Goal: Find contact information: Find contact information

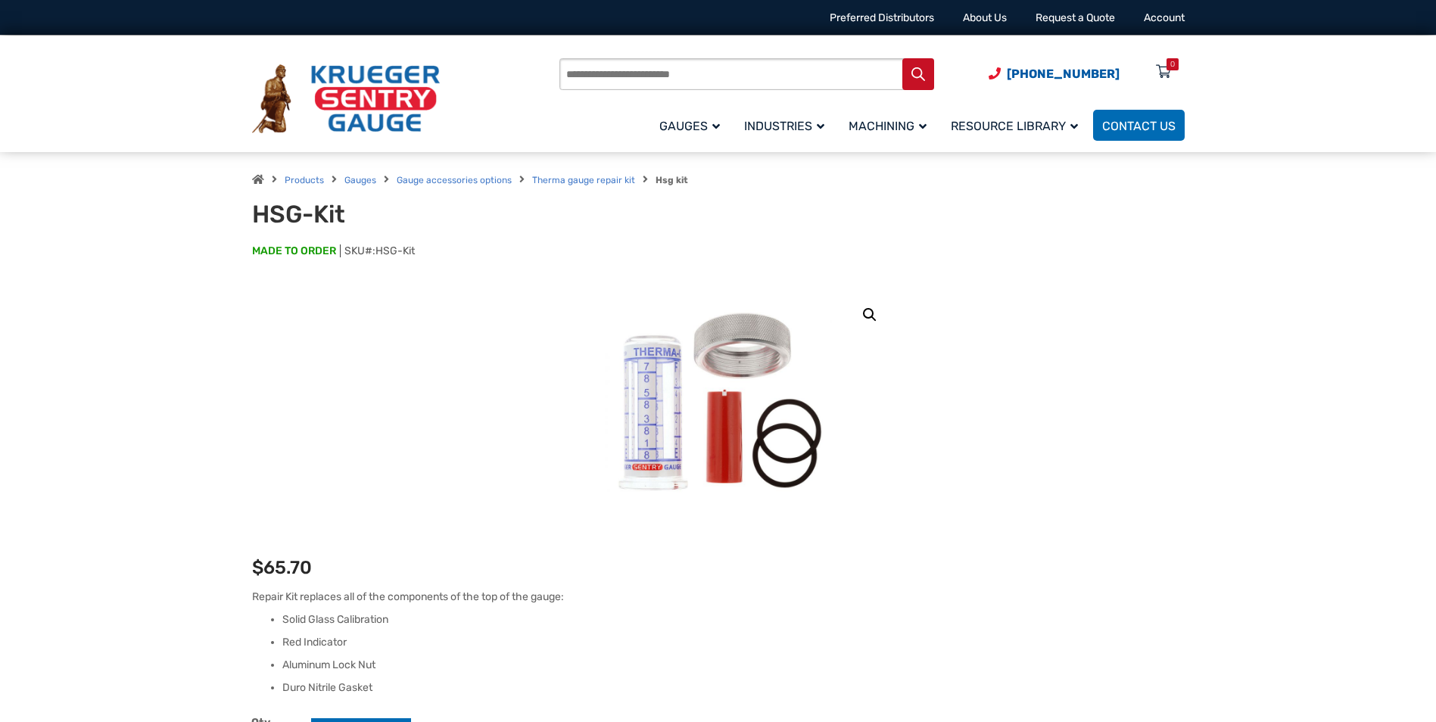
drag, startPoint x: 456, startPoint y: 621, endPoint x: 388, endPoint y: 393, distance: 237.7
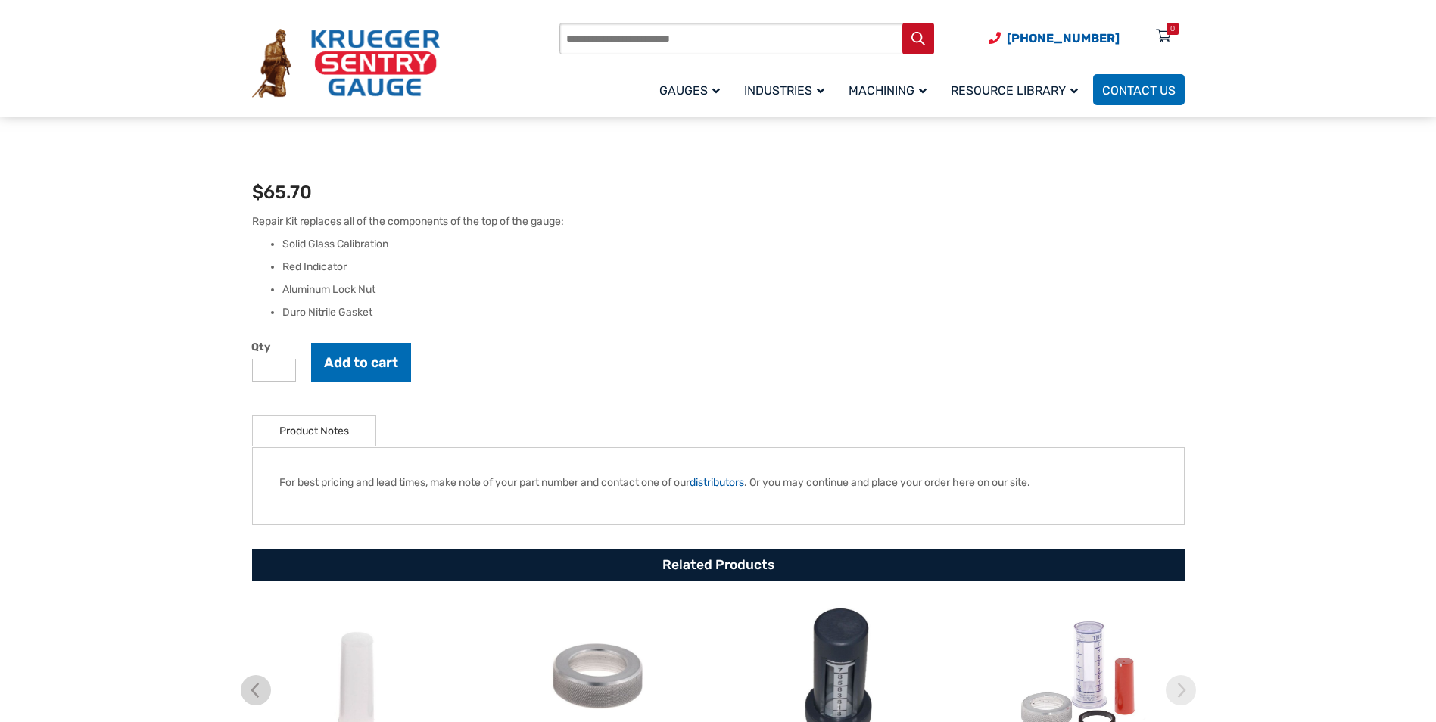
scroll to position [378, 0]
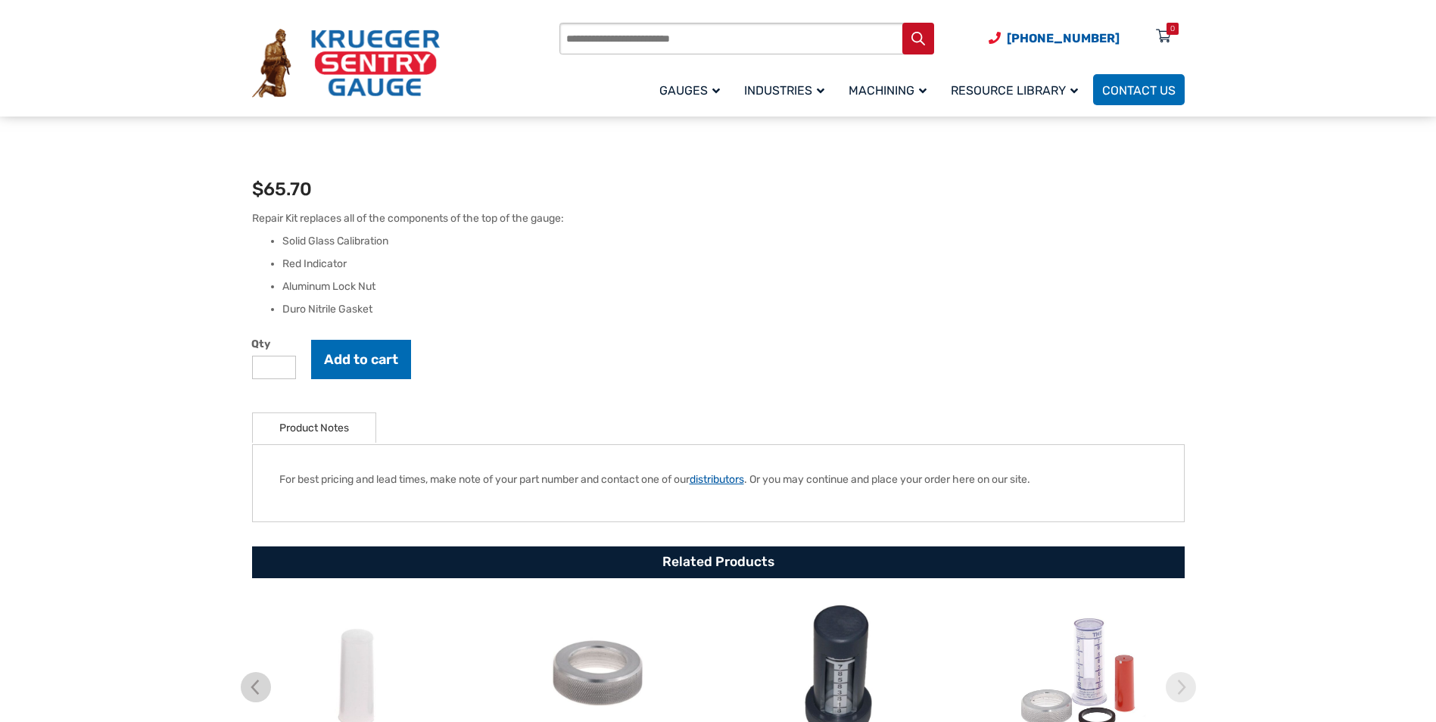
click at [735, 481] on link "distributors" at bounding box center [716, 479] width 54 height 13
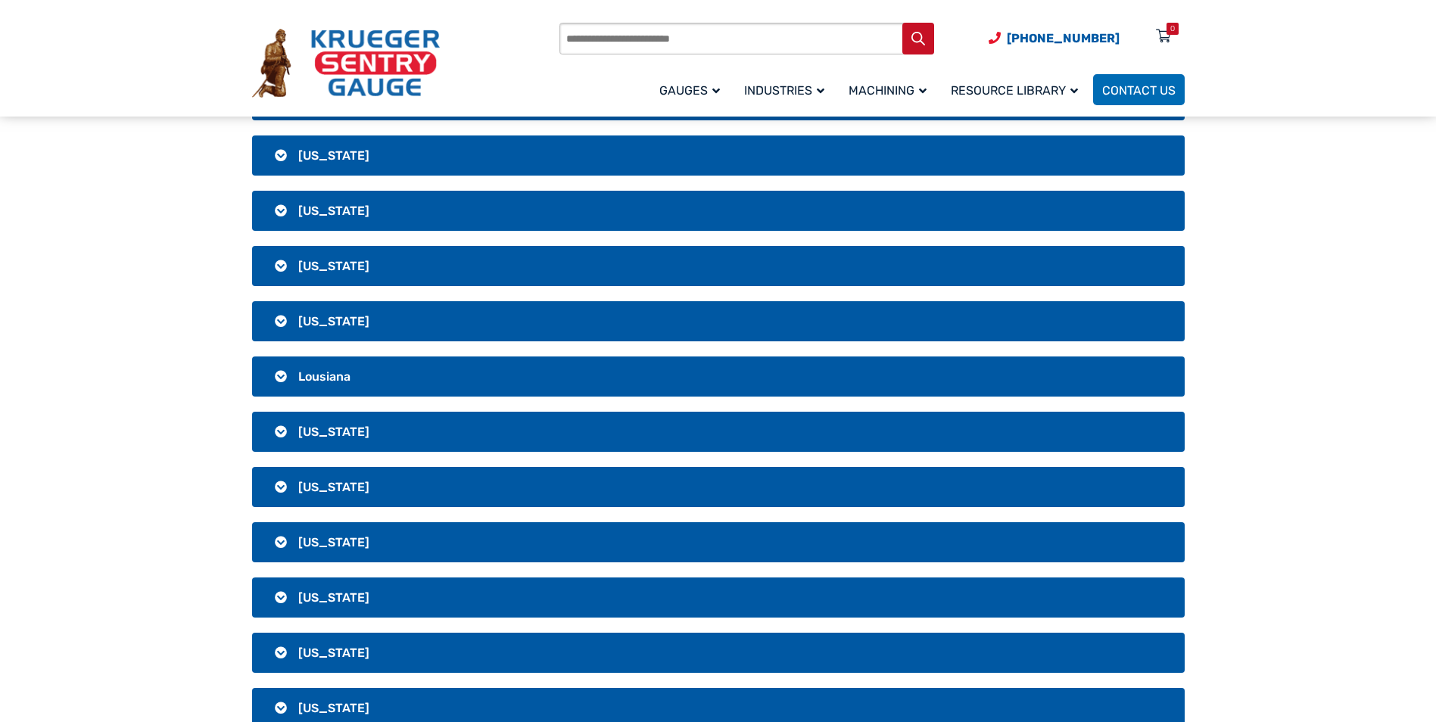
scroll to position [984, 0]
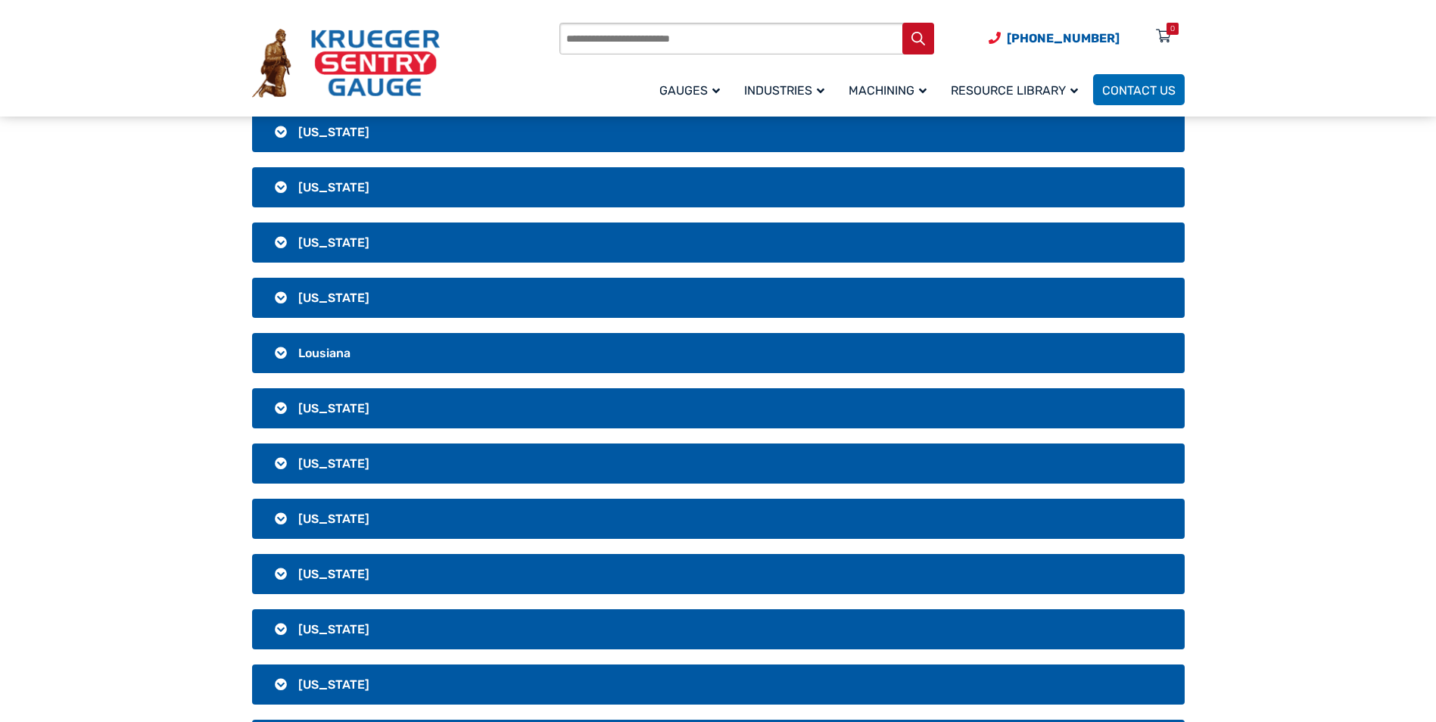
click at [285, 630] on h3 "[US_STATE]" at bounding box center [718, 629] width 932 height 40
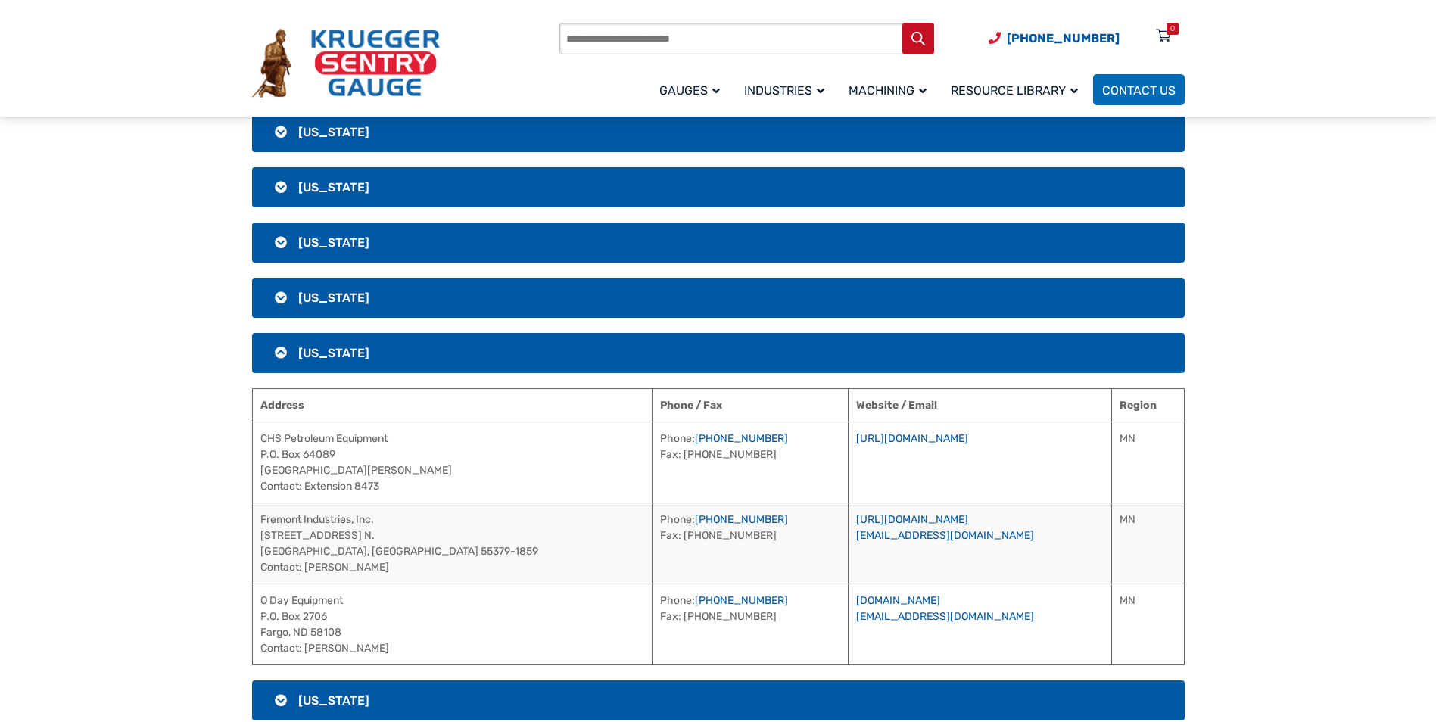
scroll to position [1286, 0]
